Goal: Task Accomplishment & Management: Manage account settings

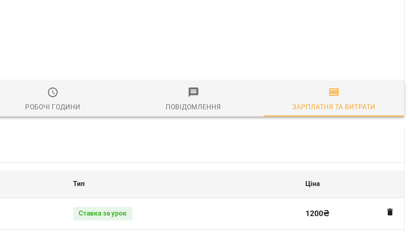
click at [371, 128] on span "Зарплатня та Витрати" at bounding box center [366, 124] width 75 height 15
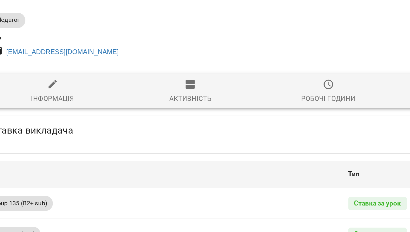
scroll to position [91, 0]
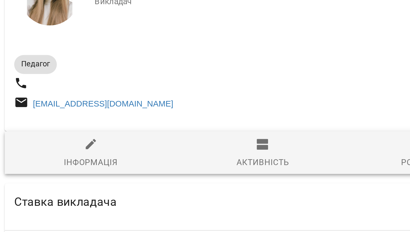
click at [28, 187] on span "Group 135 (B2+ sub)" at bounding box center [23, 189] width 40 height 5
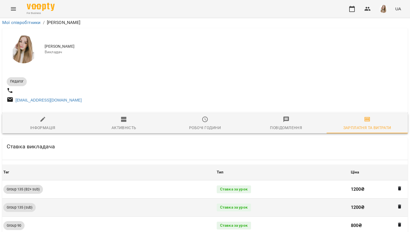
scroll to position [91, 1]
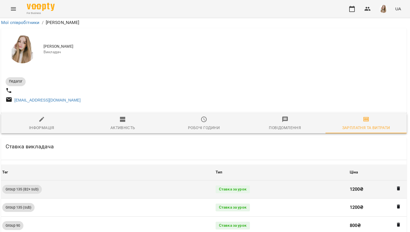
click at [337, 180] on td "Ставка за урок" at bounding box center [282, 189] width 134 height 18
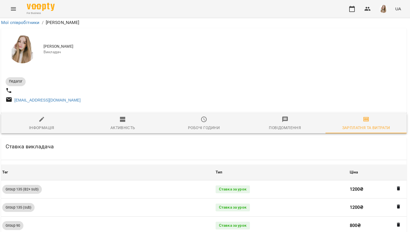
scroll to position [0, 1]
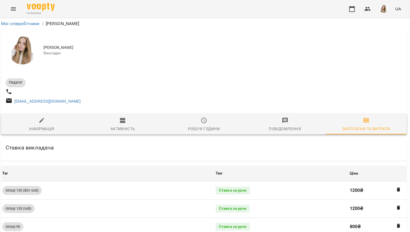
click at [45, 124] on icon "button" at bounding box center [42, 120] width 7 height 7
select select "**"
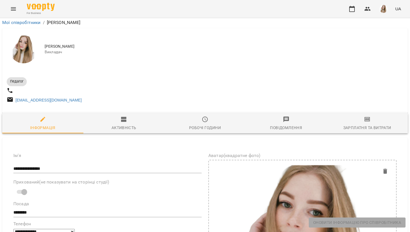
scroll to position [0, 0]
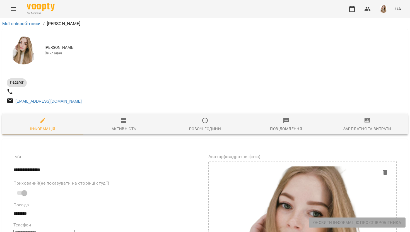
click at [8, 7] on button "Menu" at bounding box center [13, 8] width 13 height 13
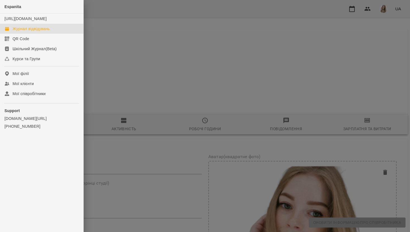
click at [43, 32] on div "Журнал відвідувань" at bounding box center [31, 29] width 37 height 6
